Goal: Check status: Check status

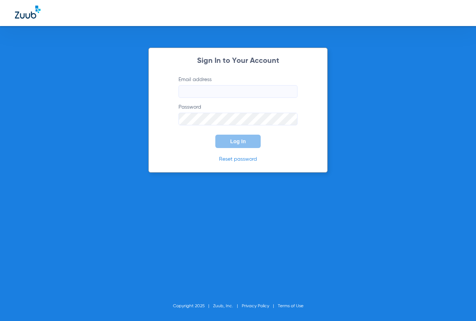
type input "[EMAIL_ADDRESS][DOMAIN_NAME]"
click at [228, 138] on button "Log In" at bounding box center [237, 140] width 45 height 13
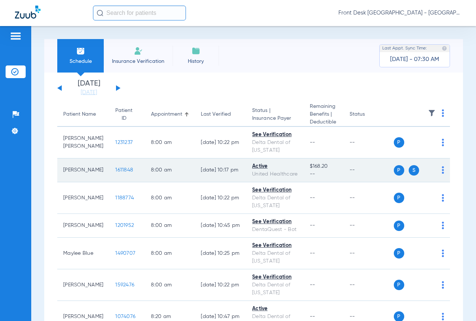
click at [115, 173] on td "1611848" at bounding box center [127, 170] width 36 height 24
click at [116, 171] on span "1611848" at bounding box center [124, 169] width 18 height 5
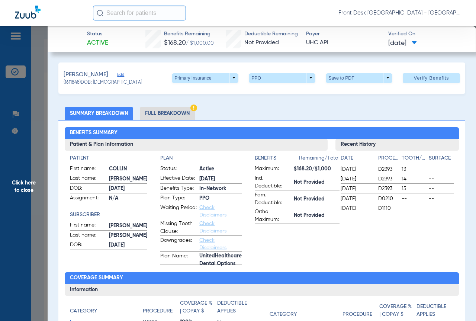
click at [32, 189] on span "Click here to close" at bounding box center [24, 186] width 48 height 321
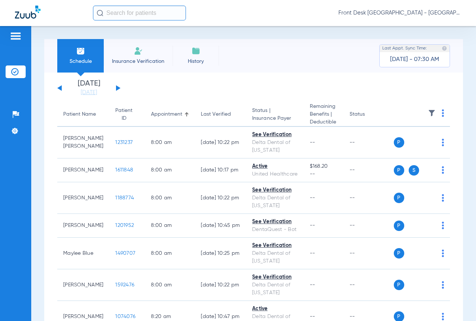
click at [117, 88] on button at bounding box center [118, 88] width 4 height 6
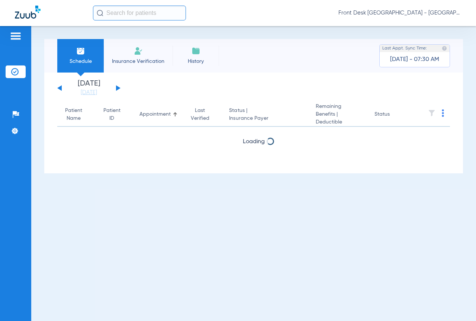
click at [117, 88] on button at bounding box center [118, 88] width 4 height 6
